Goal: Book appointment/travel/reservation

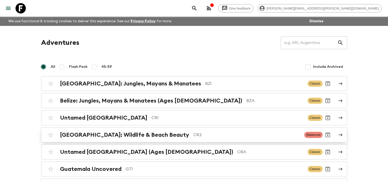
scroll to position [29, 0]
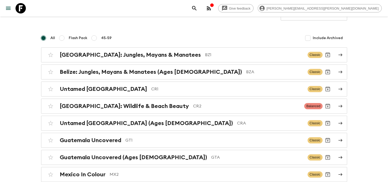
click at [239, 38] on div "All Flash Pack 45-59 Include Archived" at bounding box center [194, 38] width 306 height 10
click at [119, 91] on div "Untamed [GEOGRAPHIC_DATA] CR1" at bounding box center [182, 89] width 244 height 7
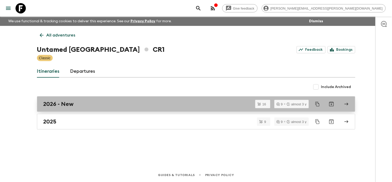
click at [85, 101] on div "2026 - New" at bounding box center [191, 104] width 296 height 7
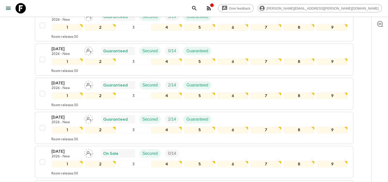
scroll to position [338, 0]
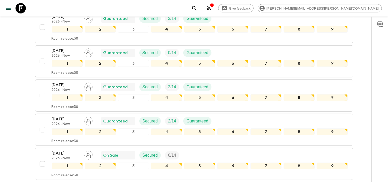
click at [21, 9] on icon at bounding box center [21, 8] width 10 height 10
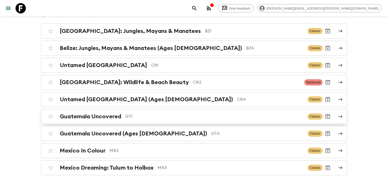
scroll to position [57, 0]
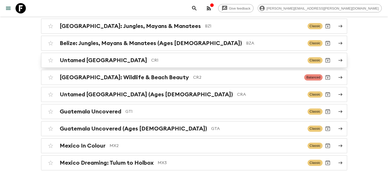
click at [152, 60] on p "CR1" at bounding box center [228, 60] width 152 height 6
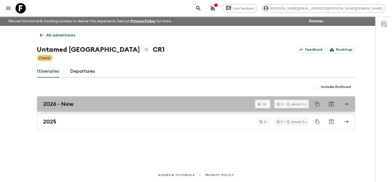
click at [88, 106] on div "2026 - New" at bounding box center [191, 104] width 296 height 7
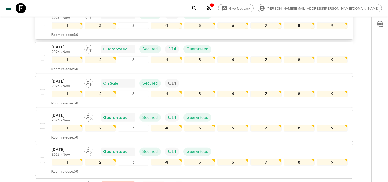
scroll to position [409, 0]
